Goal: Task Accomplishment & Management: Manage account settings

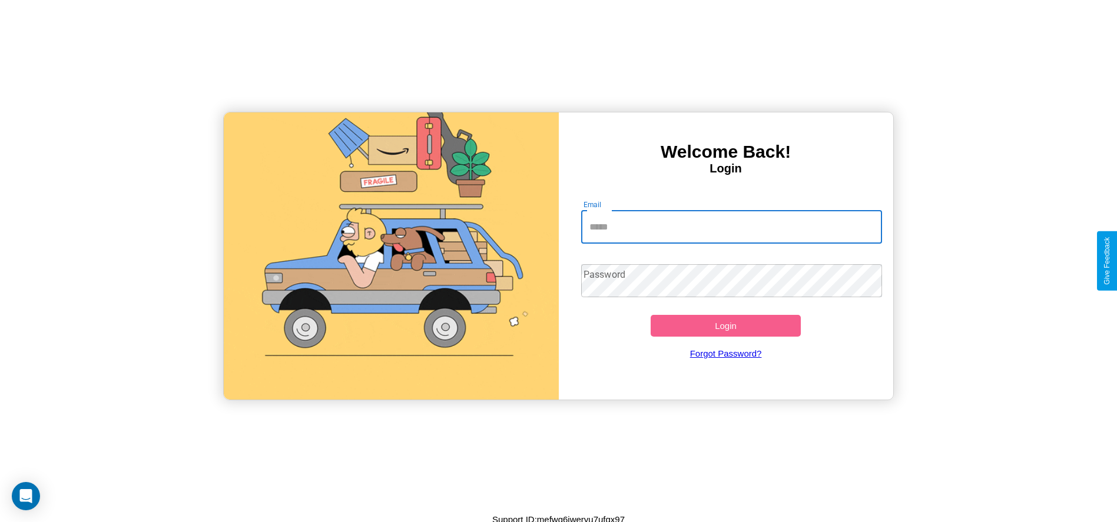
click at [731, 227] on input "Email" at bounding box center [731, 227] width 301 height 33
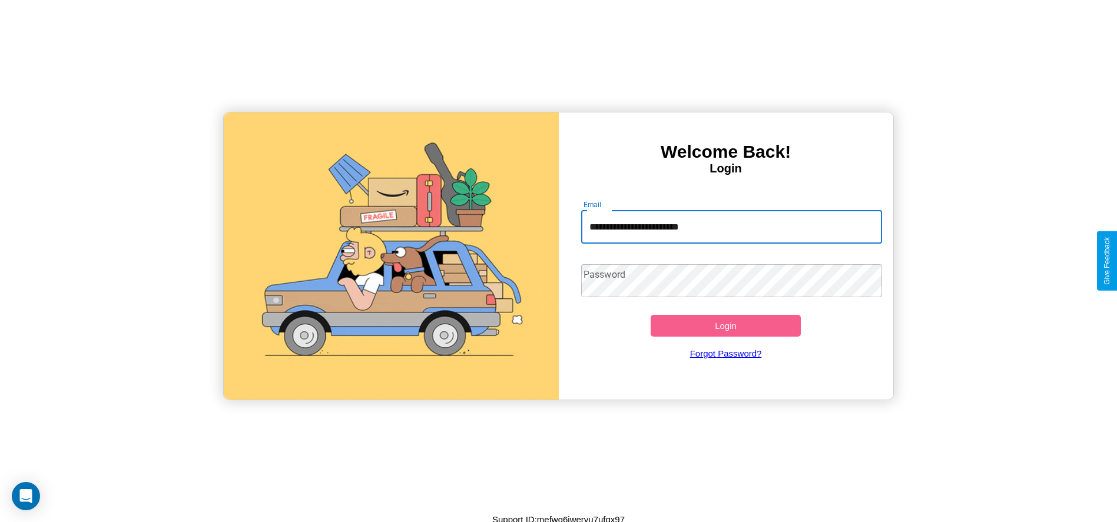
type input "**********"
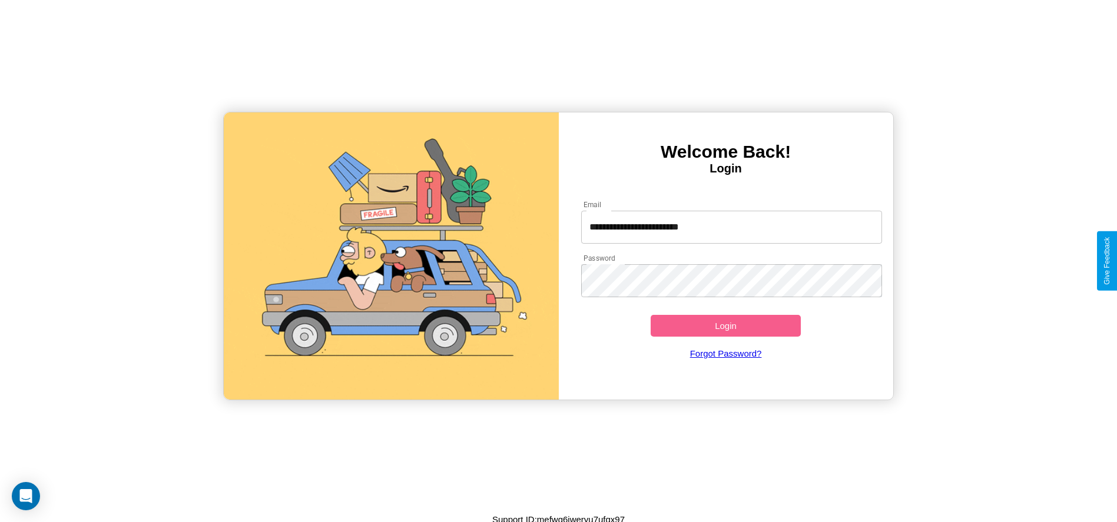
click at [725, 325] on button "Login" at bounding box center [725, 326] width 151 height 22
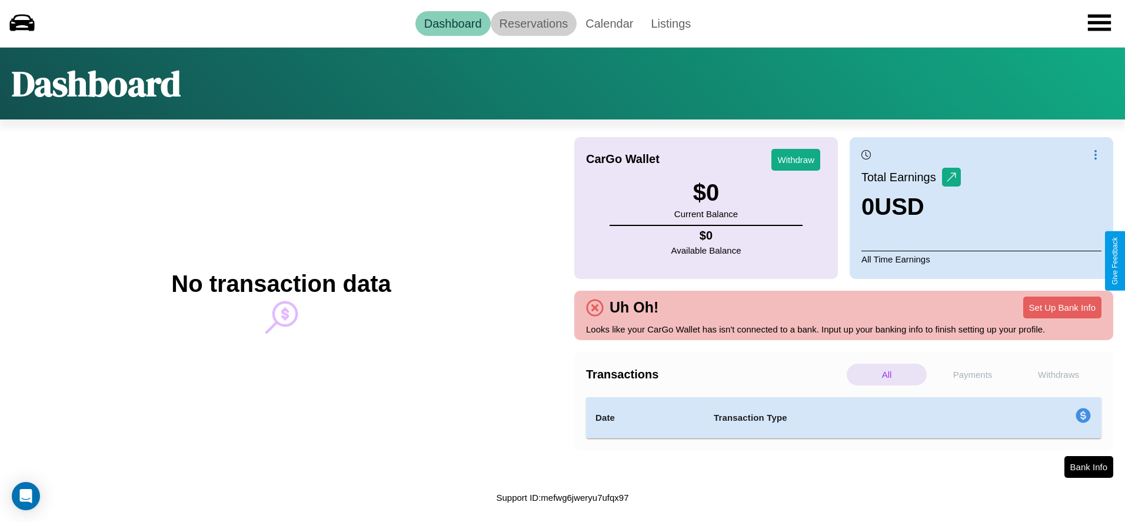
click at [533, 23] on link "Reservations" at bounding box center [534, 23] width 87 height 25
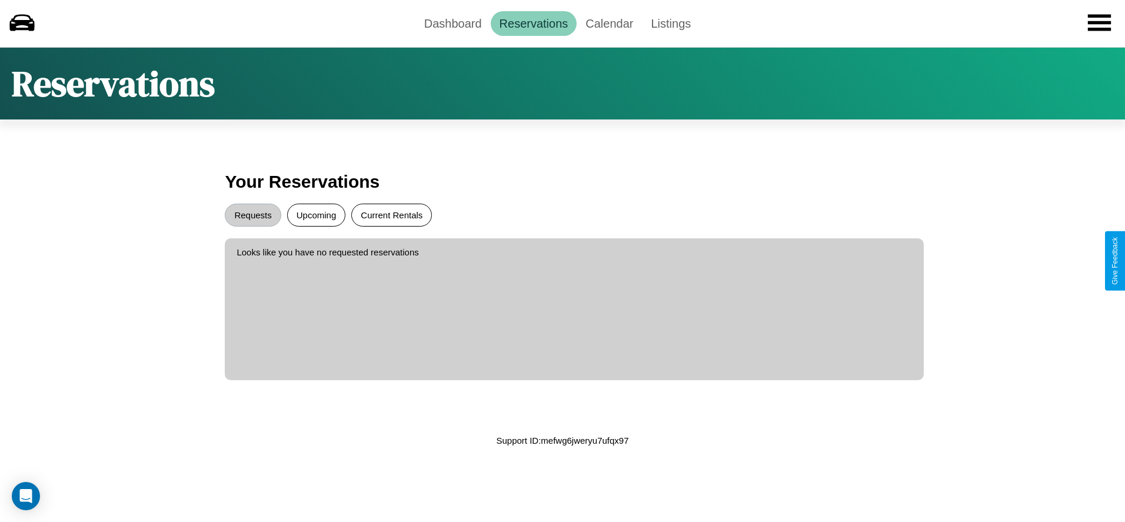
click at [391, 215] on button "Current Rentals" at bounding box center [391, 215] width 81 height 23
click at [253, 215] on button "Requests" at bounding box center [253, 215] width 56 height 23
click at [453, 23] on link "Dashboard" at bounding box center [453, 23] width 75 height 25
